Goal: Navigation & Orientation: Find specific page/section

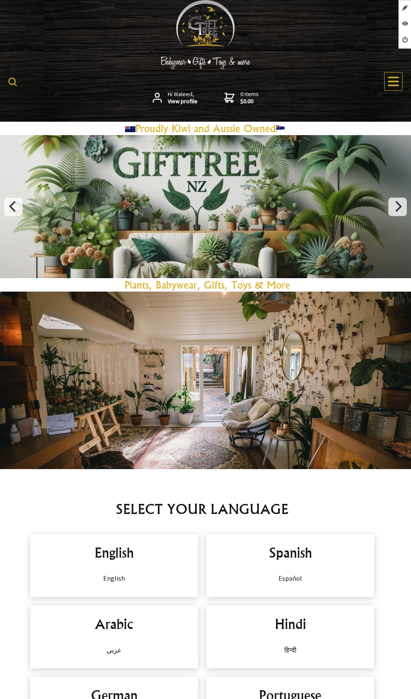
click at [310, 534] on div "Spanish Español" at bounding box center [291, 565] width 168 height 63
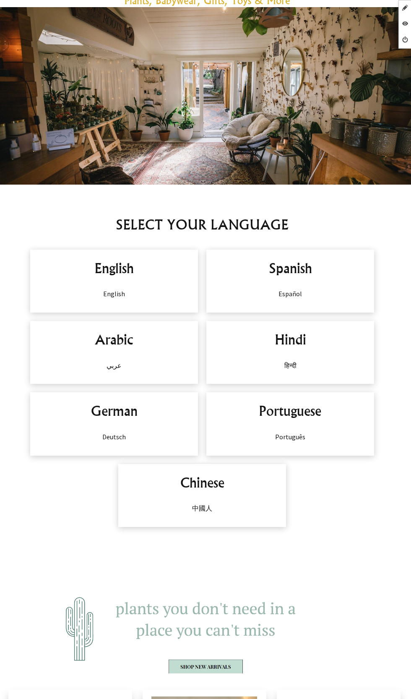
click at [308, 285] on div "Spanish Español" at bounding box center [291, 281] width 168 height 63
click at [309, 284] on div "Spanish Español" at bounding box center [291, 281] width 168 height 63
click at [301, 294] on p "Español" at bounding box center [290, 294] width 151 height 10
click at [282, 307] on div "Spanish Español" at bounding box center [291, 281] width 168 height 63
click at [297, 281] on div "Spanish Español" at bounding box center [291, 281] width 168 height 63
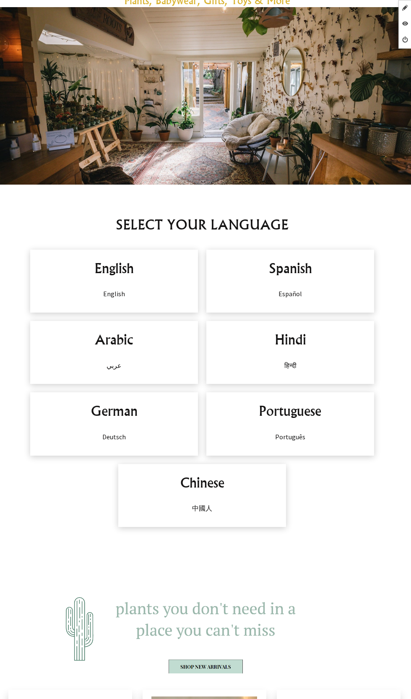
click at [306, 272] on h2 "Spanish" at bounding box center [290, 268] width 151 height 20
click at [303, 272] on h2 "Spanish" at bounding box center [290, 268] width 151 height 20
click at [306, 267] on h2 "Spanish" at bounding box center [290, 268] width 151 height 20
click at [306, 275] on h2 "Spanish" at bounding box center [290, 268] width 151 height 20
click at [302, 277] on h2 "Spanish" at bounding box center [290, 268] width 151 height 20
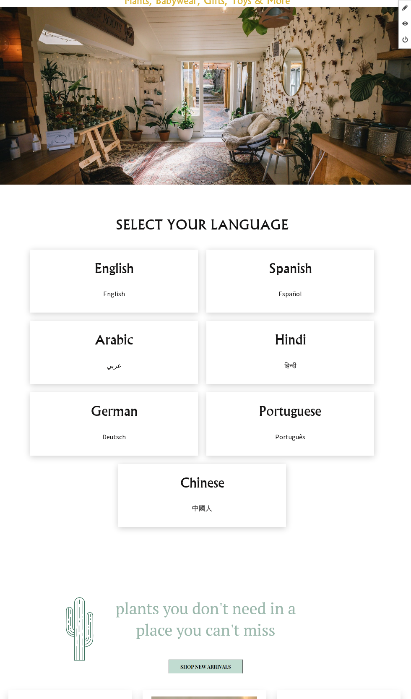
click at [288, 281] on div "Spanish Español" at bounding box center [291, 281] width 168 height 63
click at [288, 279] on div "Spanish Español" at bounding box center [291, 281] width 168 height 63
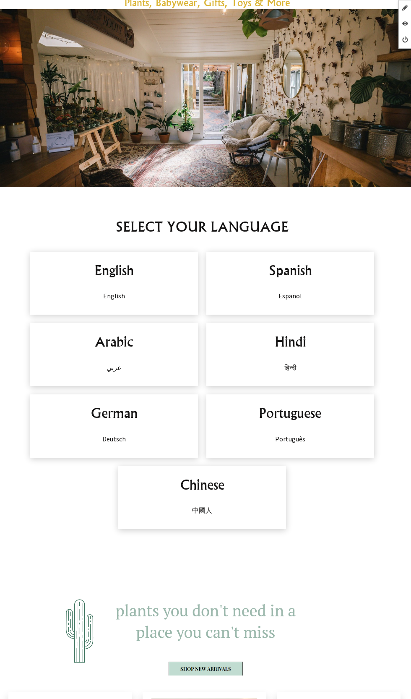
scroll to position [189, 0]
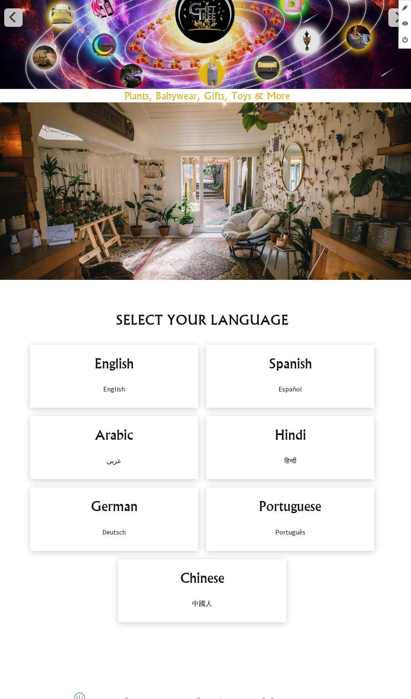
click at [291, 379] on div "Spanish Español" at bounding box center [291, 376] width 168 height 63
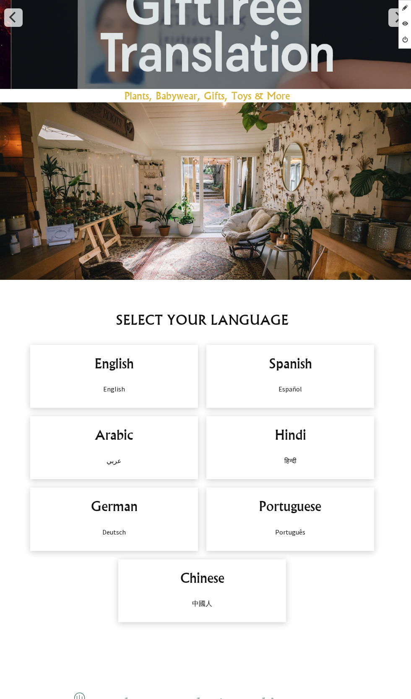
click at [294, 364] on h2 "Spanish" at bounding box center [290, 363] width 151 height 20
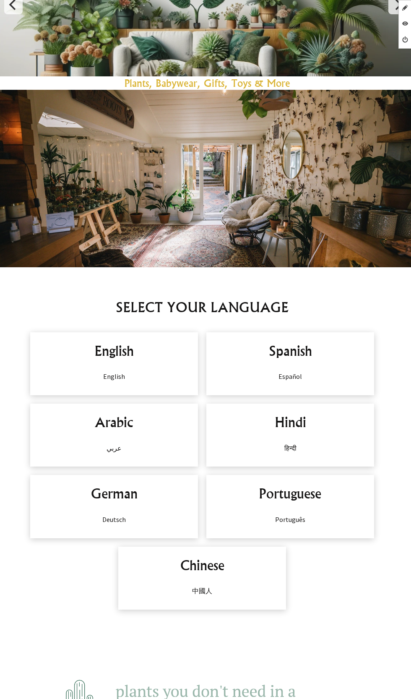
scroll to position [214, 0]
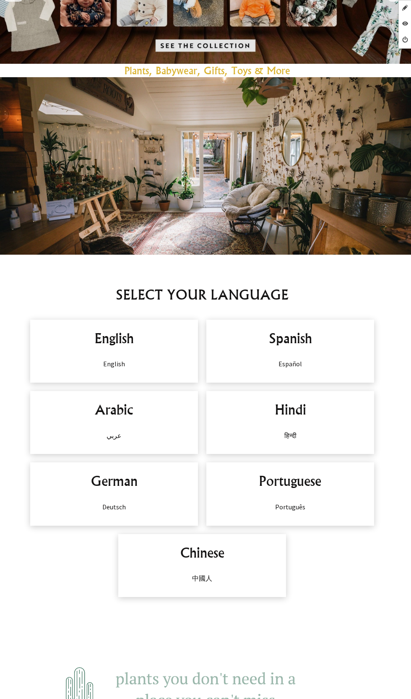
click at [142, 337] on h2 "English" at bounding box center [114, 338] width 151 height 20
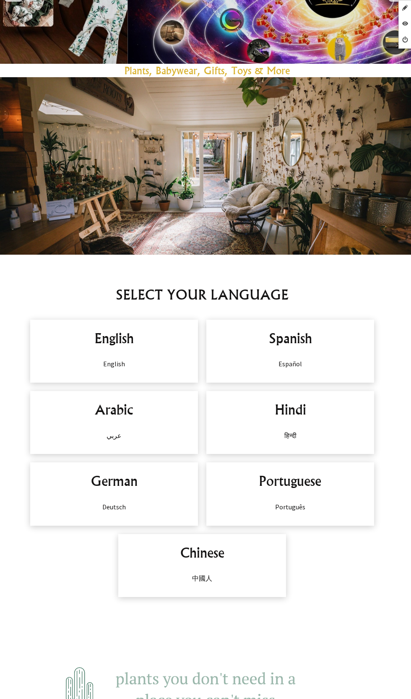
click at [288, 340] on h2 "Spanish" at bounding box center [290, 338] width 151 height 20
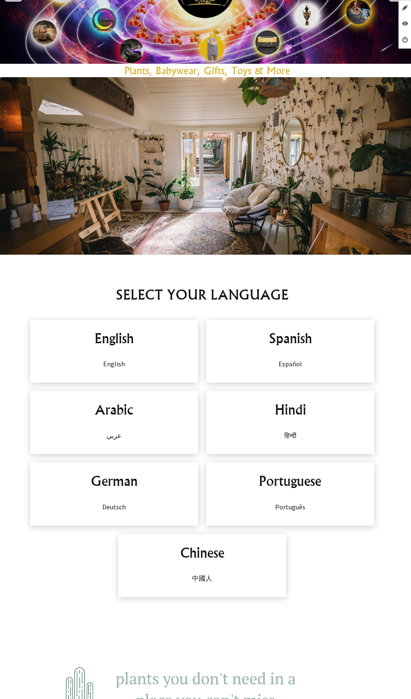
scroll to position [195, 0]
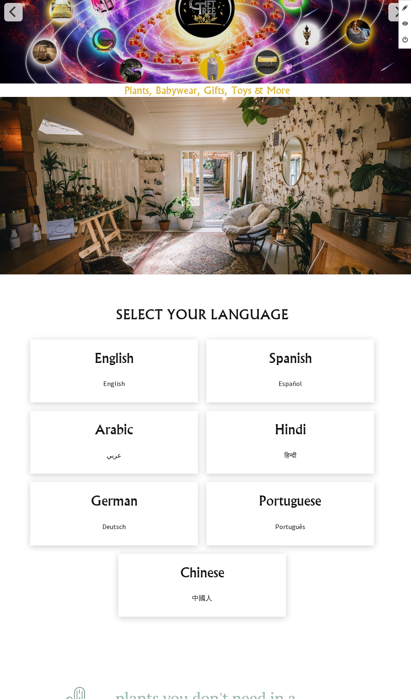
click at [287, 439] on div "Hindi हिन्दी" at bounding box center [291, 442] width 168 height 63
click at [289, 504] on h2 "Portuguese" at bounding box center [290, 501] width 151 height 20
click at [243, 568] on h2 "Chinese" at bounding box center [202, 572] width 151 height 20
click at [156, 508] on h2 "German" at bounding box center [114, 501] width 151 height 20
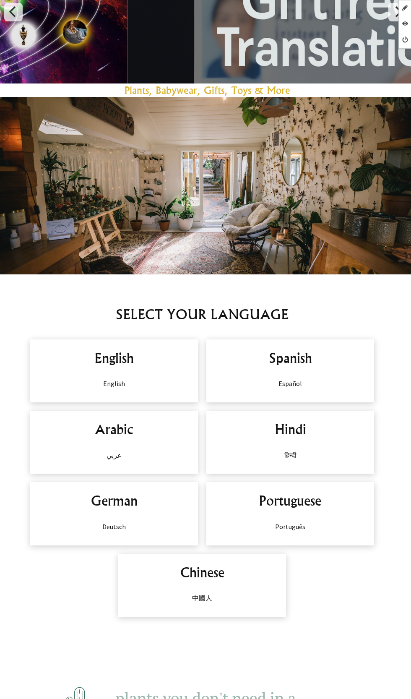
click at [122, 512] on div "German Deutsch" at bounding box center [114, 513] width 168 height 63
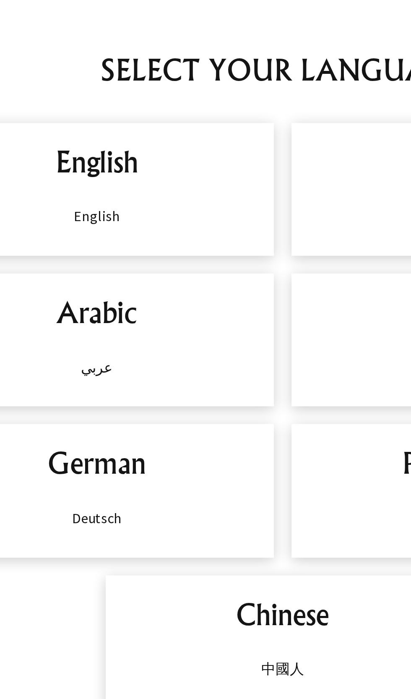
scroll to position [194, 0]
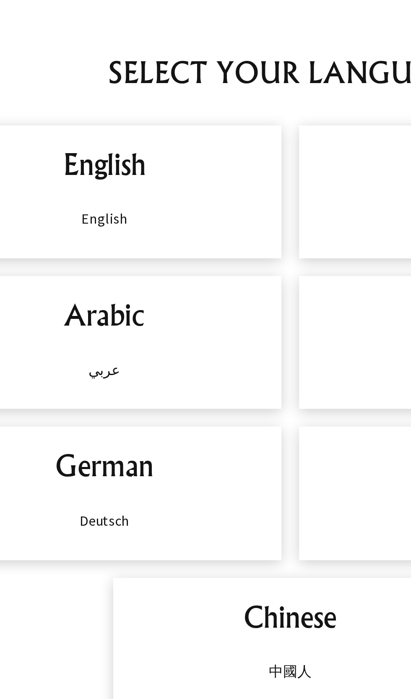
click at [115, 513] on div "German Deutsch" at bounding box center [114, 514] width 168 height 63
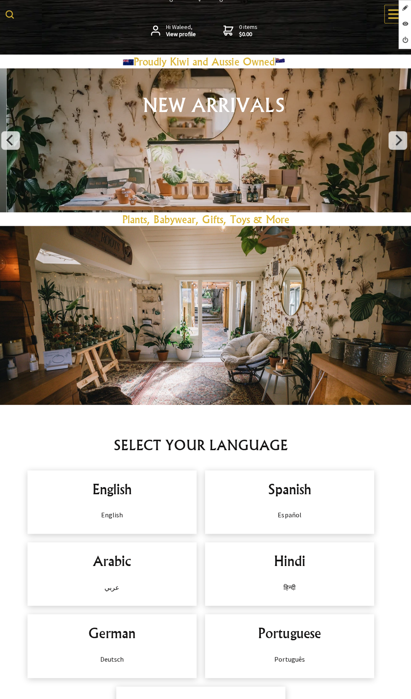
scroll to position [67, 0]
